Goal: Task Accomplishment & Management: Use online tool/utility

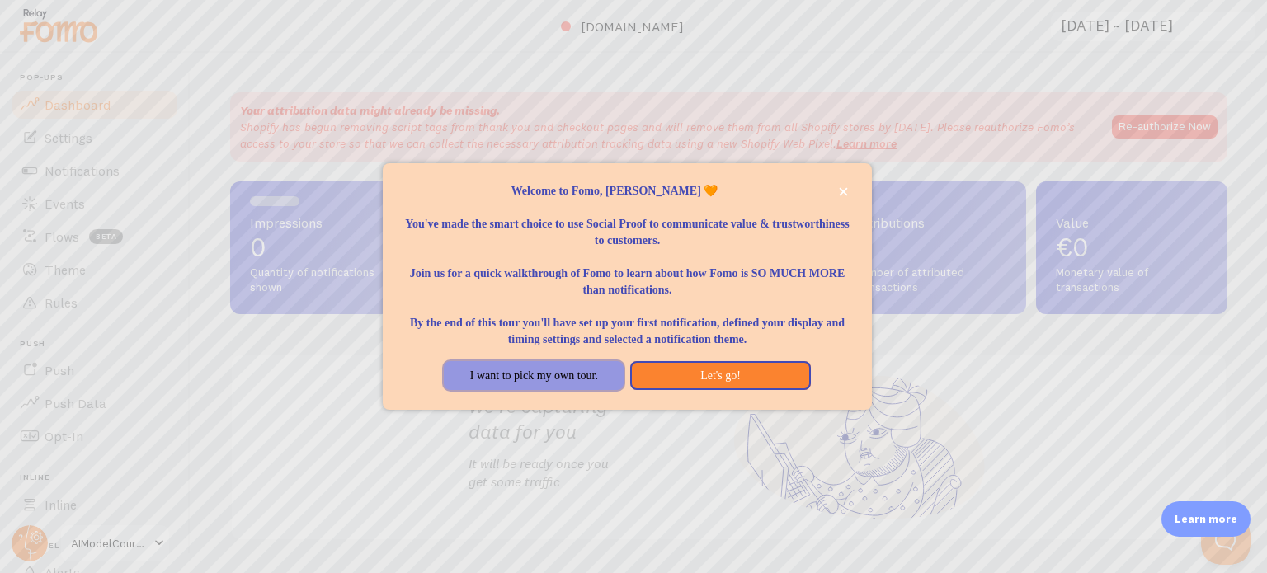
click at [590, 386] on button "I want to pick my own tour." at bounding box center [534, 376] width 180 height 30
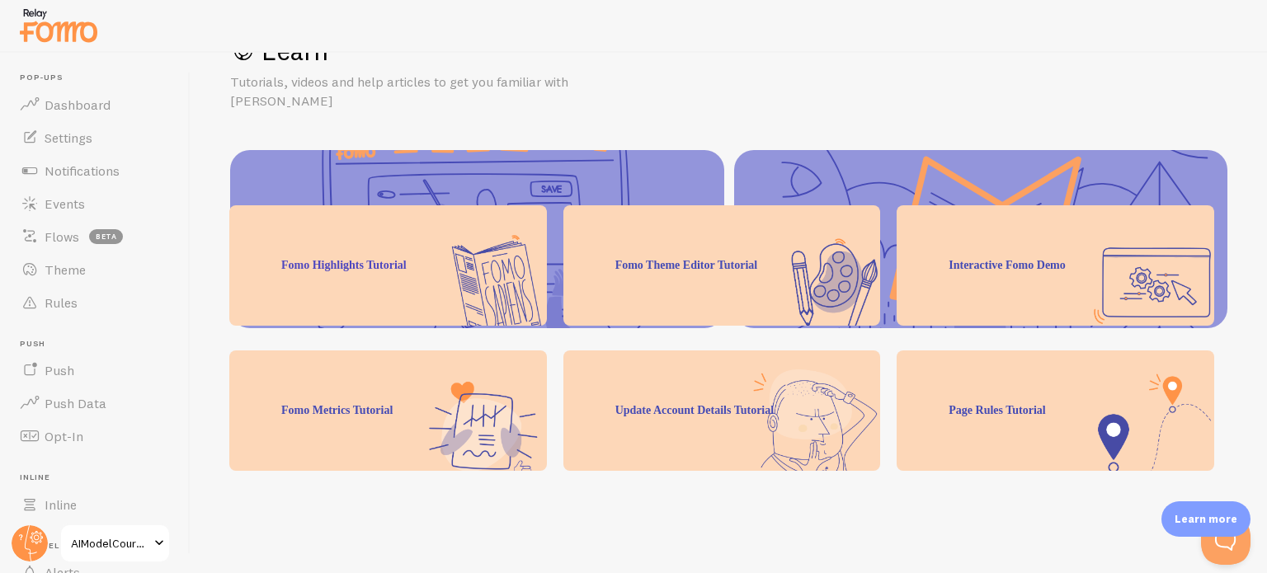
scroll to position [247, 0]
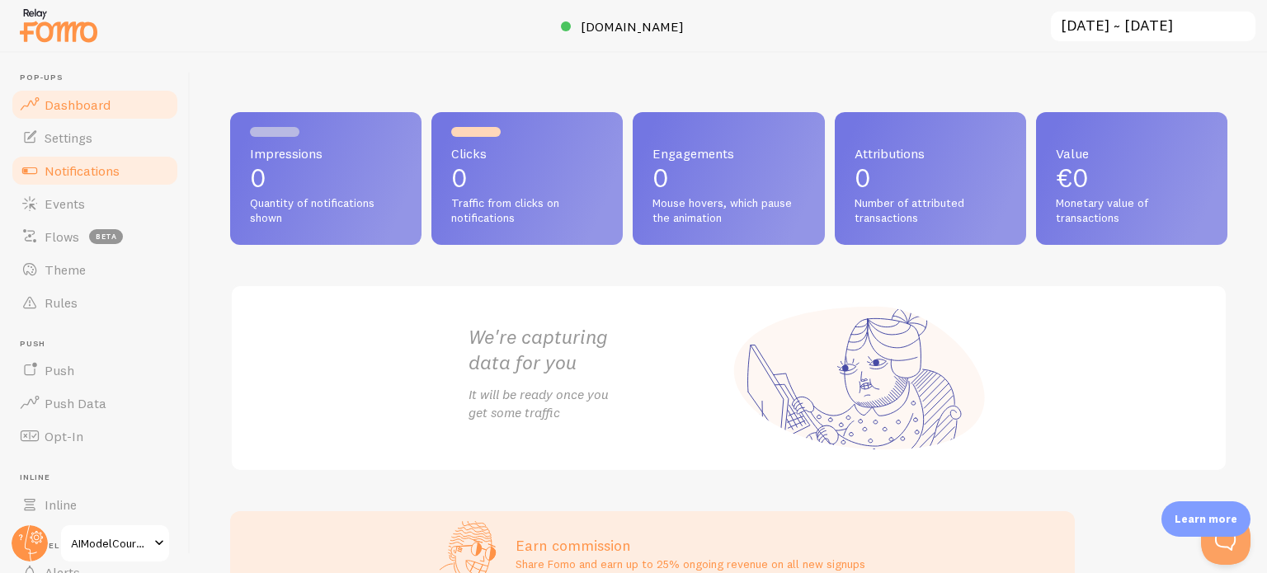
click at [91, 172] on span "Notifications" at bounding box center [82, 170] width 75 height 16
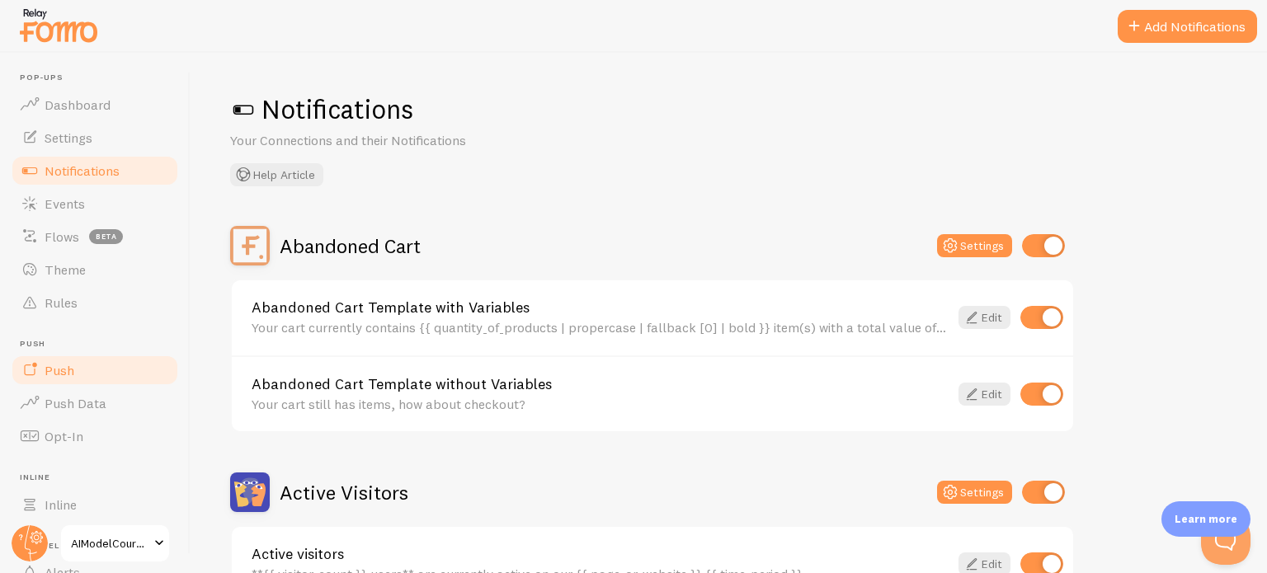
click at [120, 384] on link "Push" at bounding box center [95, 370] width 170 height 33
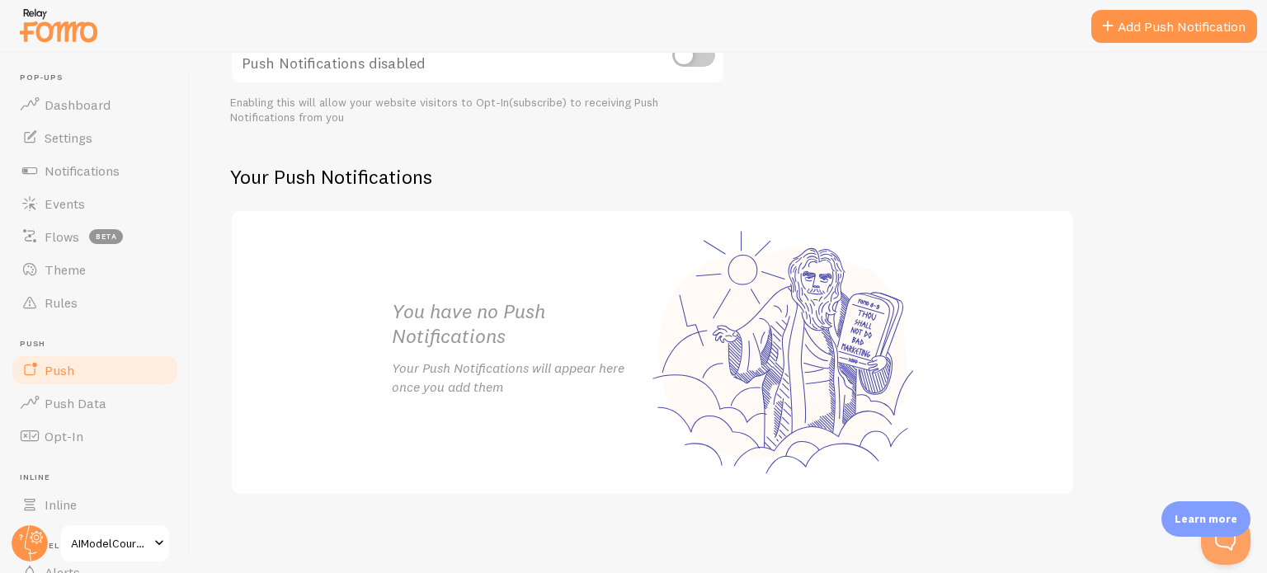
scroll to position [155, 0]
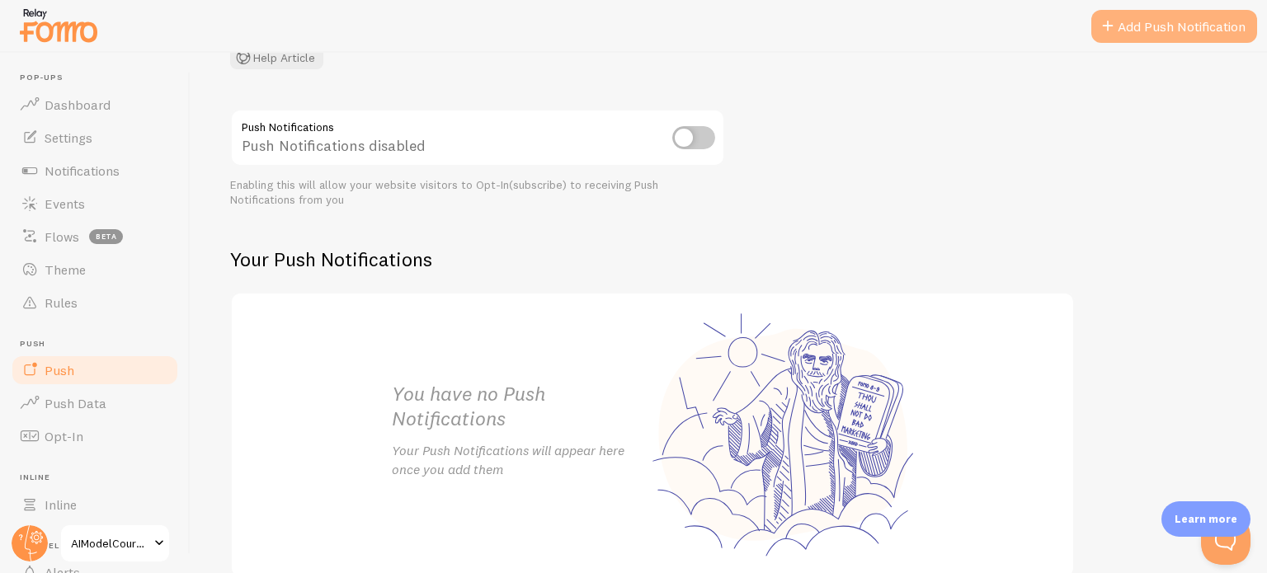
click at [1178, 42] on link "Add Push Notification" at bounding box center [1174, 26] width 166 height 33
